Goal: Transaction & Acquisition: Purchase product/service

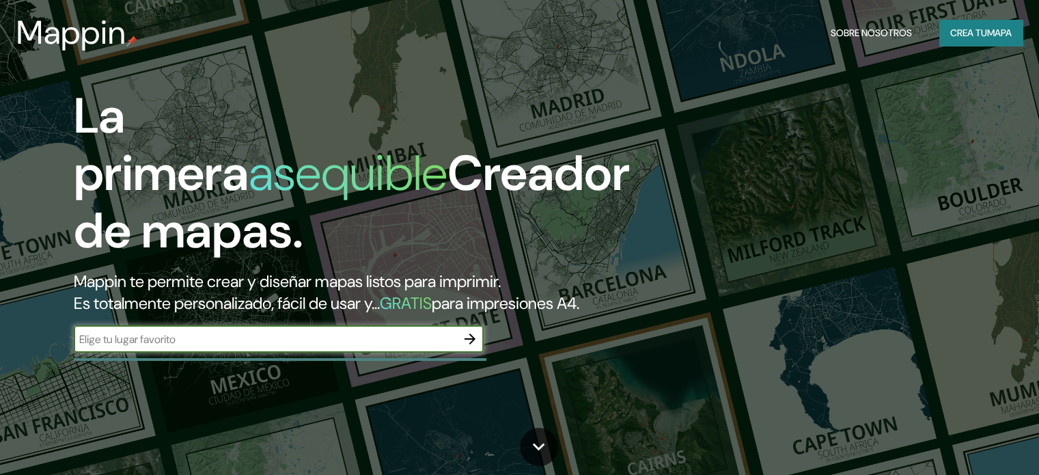
click at [350, 347] on input "text" at bounding box center [265, 339] width 383 height 16
click at [257, 347] on input "text" at bounding box center [265, 339] width 383 height 16
click at [130, 347] on input "PANAMA UTP" at bounding box center [265, 339] width 383 height 16
drag, startPoint x: 128, startPoint y: 363, endPoint x: 190, endPoint y: 359, distance: 61.7
click at [190, 347] on input "PANAMA UTP" at bounding box center [265, 339] width 383 height 16
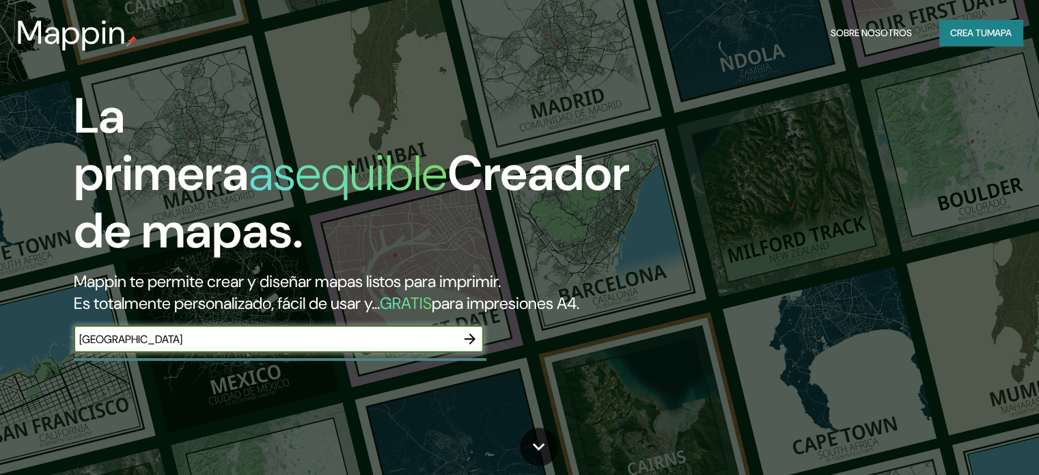
type input "[GEOGRAPHIC_DATA]"
click at [480, 353] on button "button" at bounding box center [469, 338] width 27 height 27
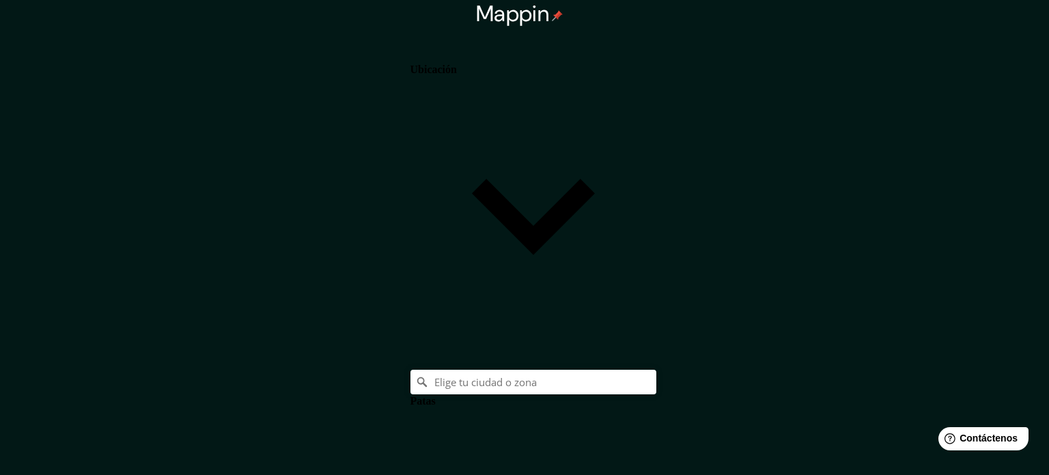
click at [825, 404] on body "Mappin Ubicación Patas Estilo Blanco Negro Natural [PERSON_NAME] ($2) Terreno (…" at bounding box center [524, 237] width 1049 height 475
type input "a4"
click at [821, 404] on body "Mappin Ubicación Patas Estilo Blanco Negro Natural [PERSON_NAME] ($2) Terreno (…" at bounding box center [524, 237] width 1049 height 475
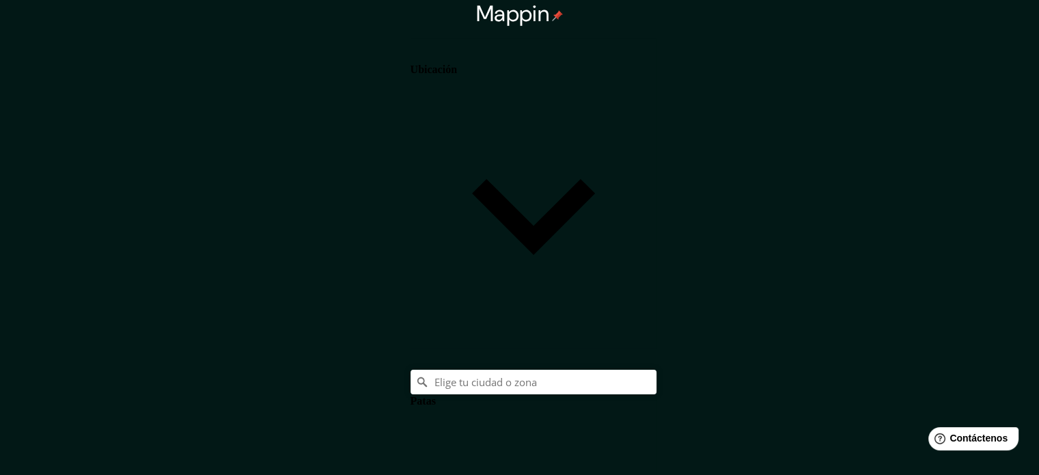
click at [436, 395] on font "Patas" at bounding box center [423, 401] width 25 height 12
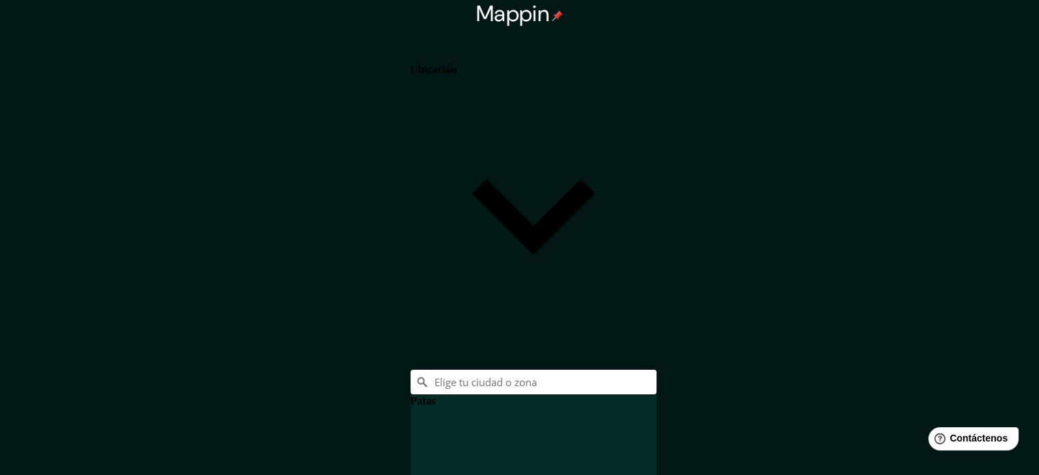
click at [436, 395] on font "Patas" at bounding box center [423, 401] width 25 height 12
click at [457, 75] on font "Ubicación" at bounding box center [434, 70] width 46 height 12
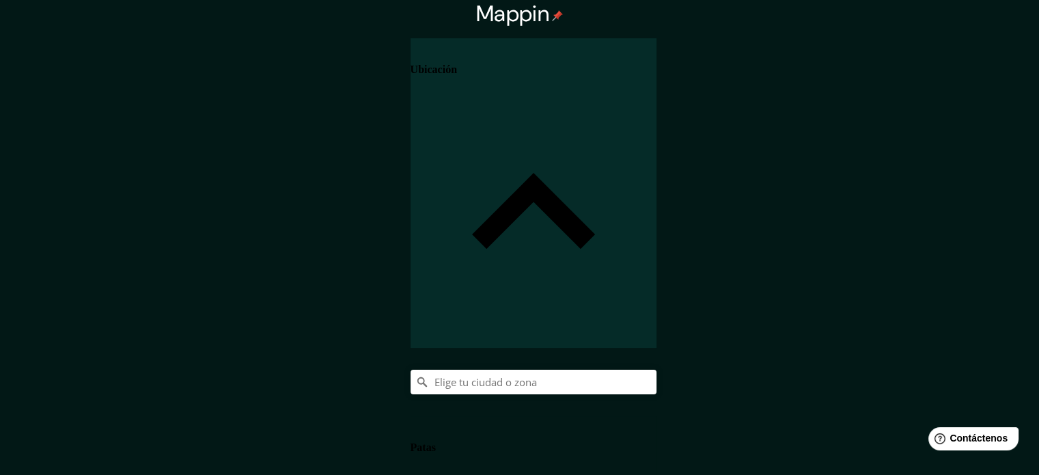
click at [457, 75] on font "Ubicación" at bounding box center [434, 70] width 46 height 12
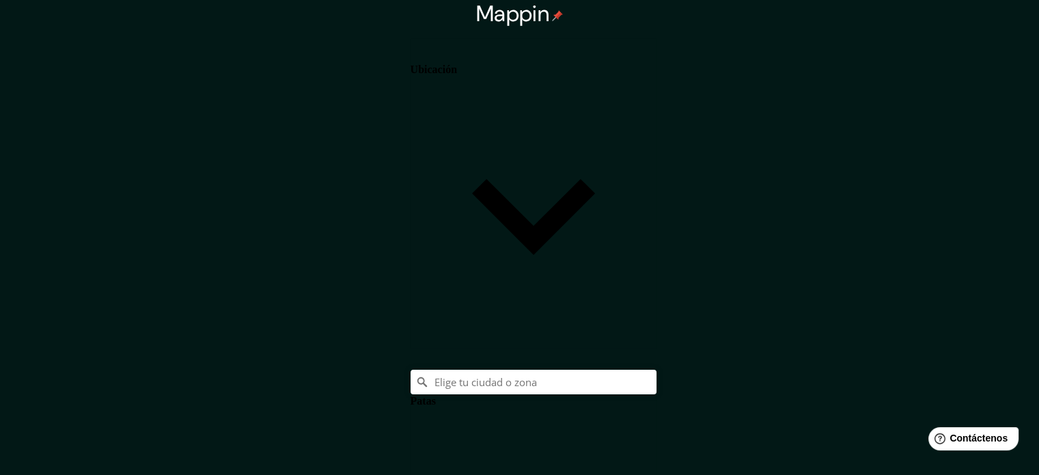
scroll to position [16, 0]
